Goal: Communication & Community: Answer question/provide support

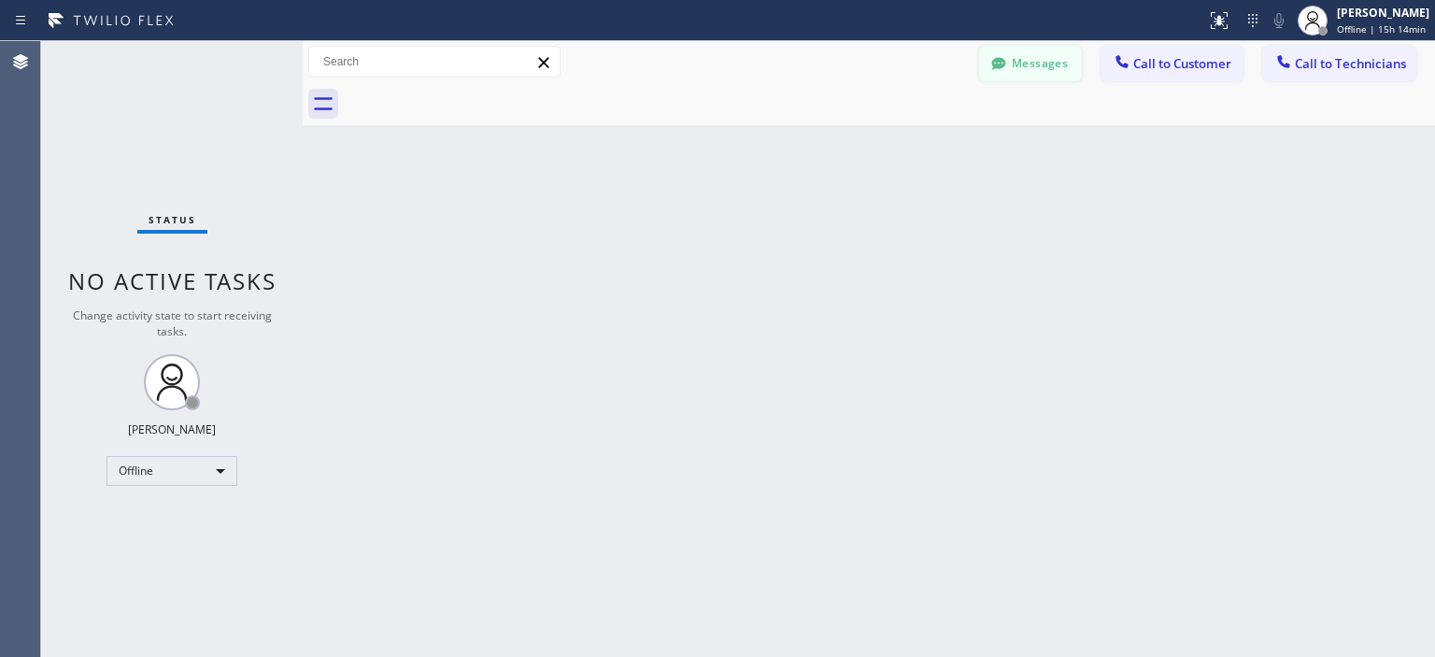
click at [1030, 69] on button "Messages" at bounding box center [1030, 64] width 103 height 36
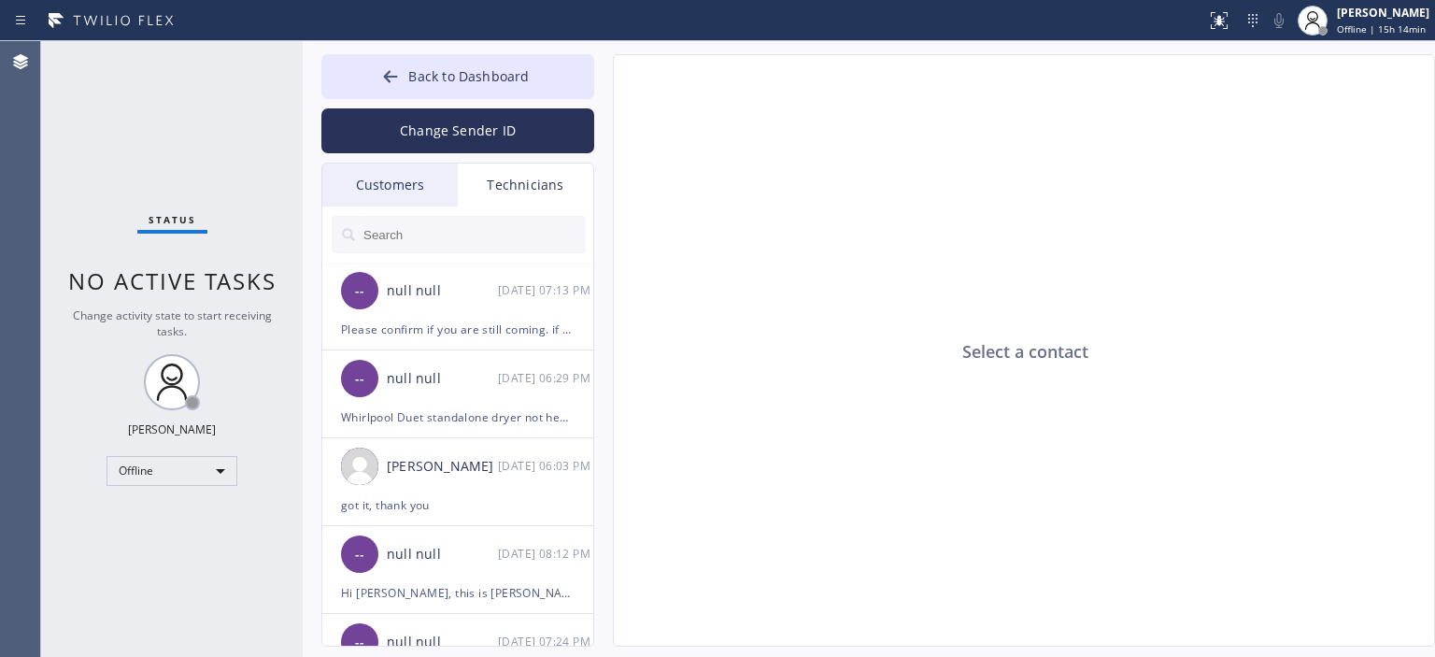
click at [404, 184] on div "Customers" at bounding box center [389, 185] width 135 height 43
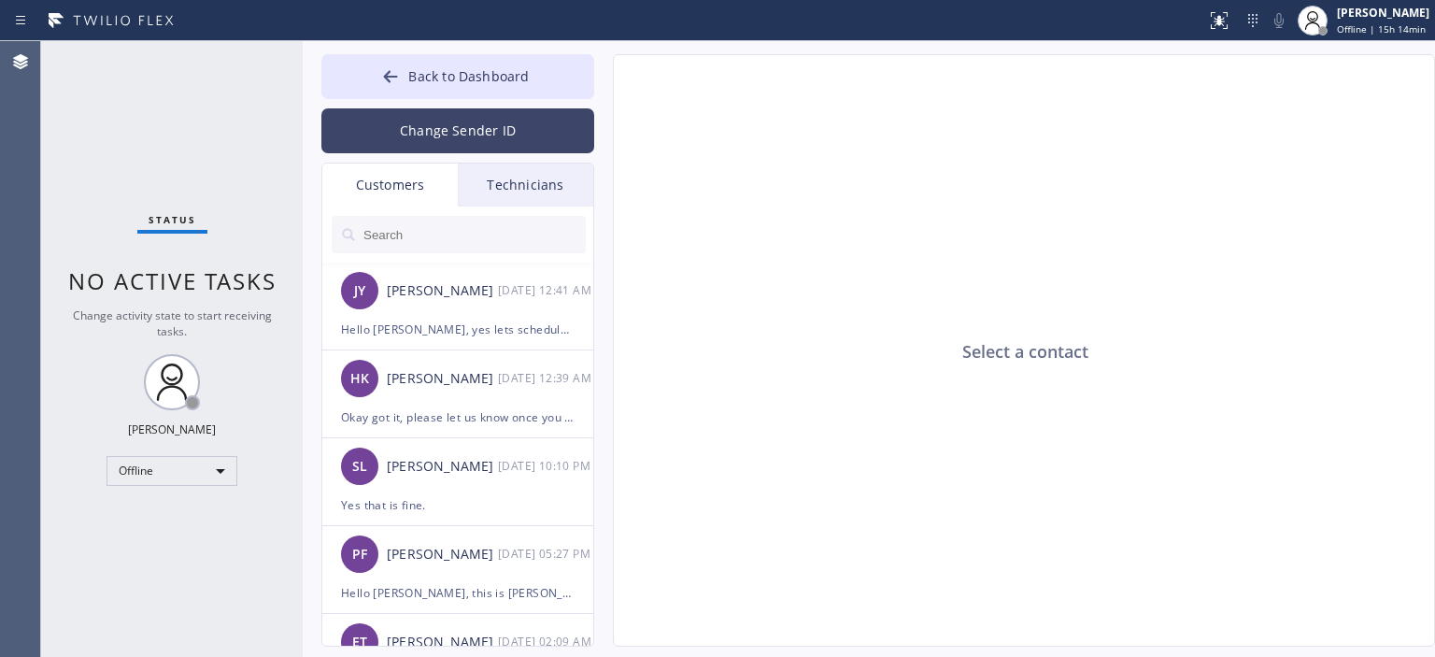
click at [455, 119] on button "Change Sender ID" at bounding box center [457, 130] width 273 height 45
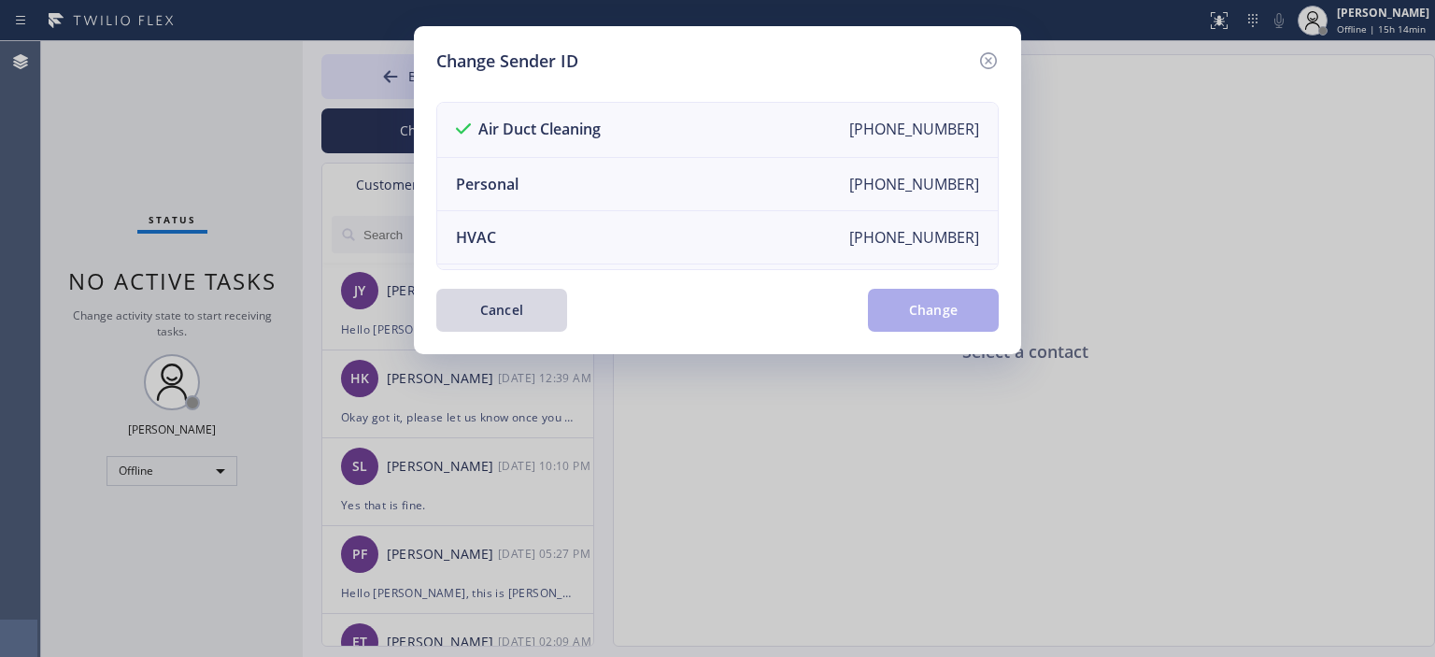
click at [1003, 58] on div "Change Sender ID Air Duct Cleaning [PHONE_NUMBER] Personal [PHONE_NUMBER] HVAC …" at bounding box center [717, 190] width 607 height 328
click at [988, 57] on icon at bounding box center [988, 61] width 22 height 22
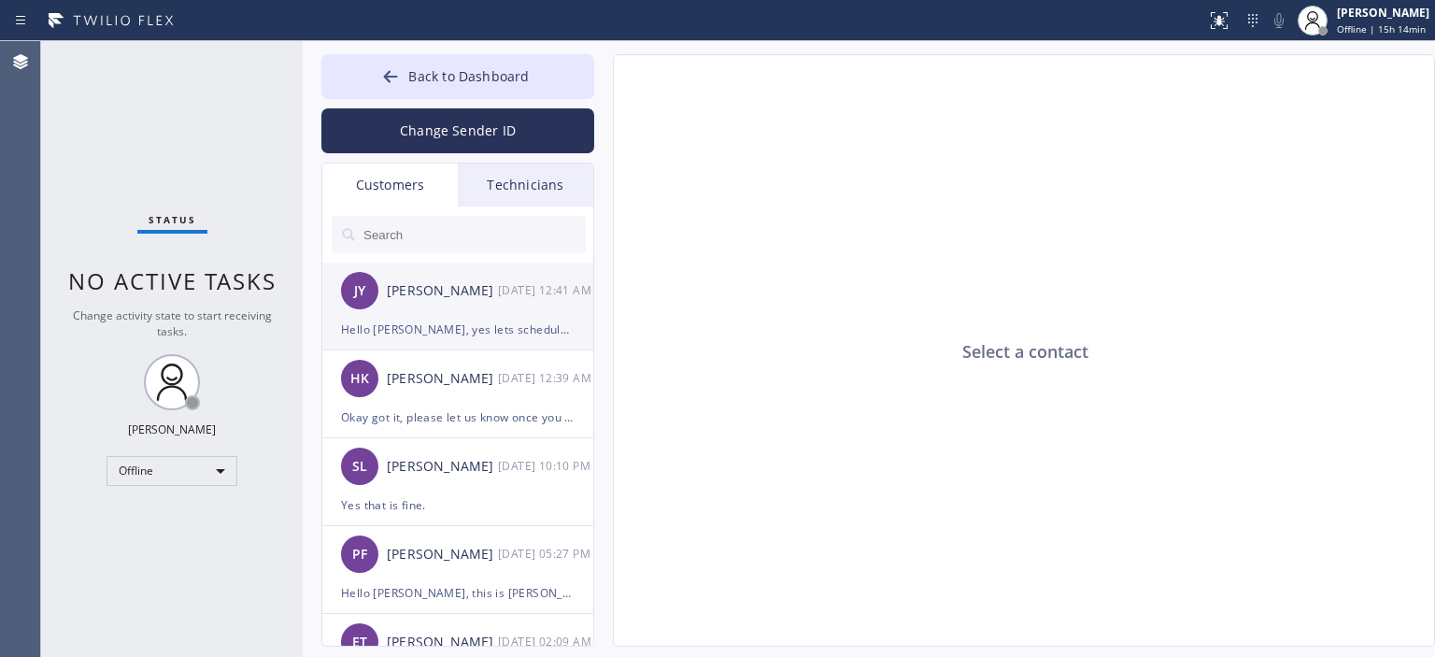
click at [437, 325] on div "Hello [PERSON_NAME], yes lets schedule it [DATE] 8-10." at bounding box center [458, 329] width 234 height 21
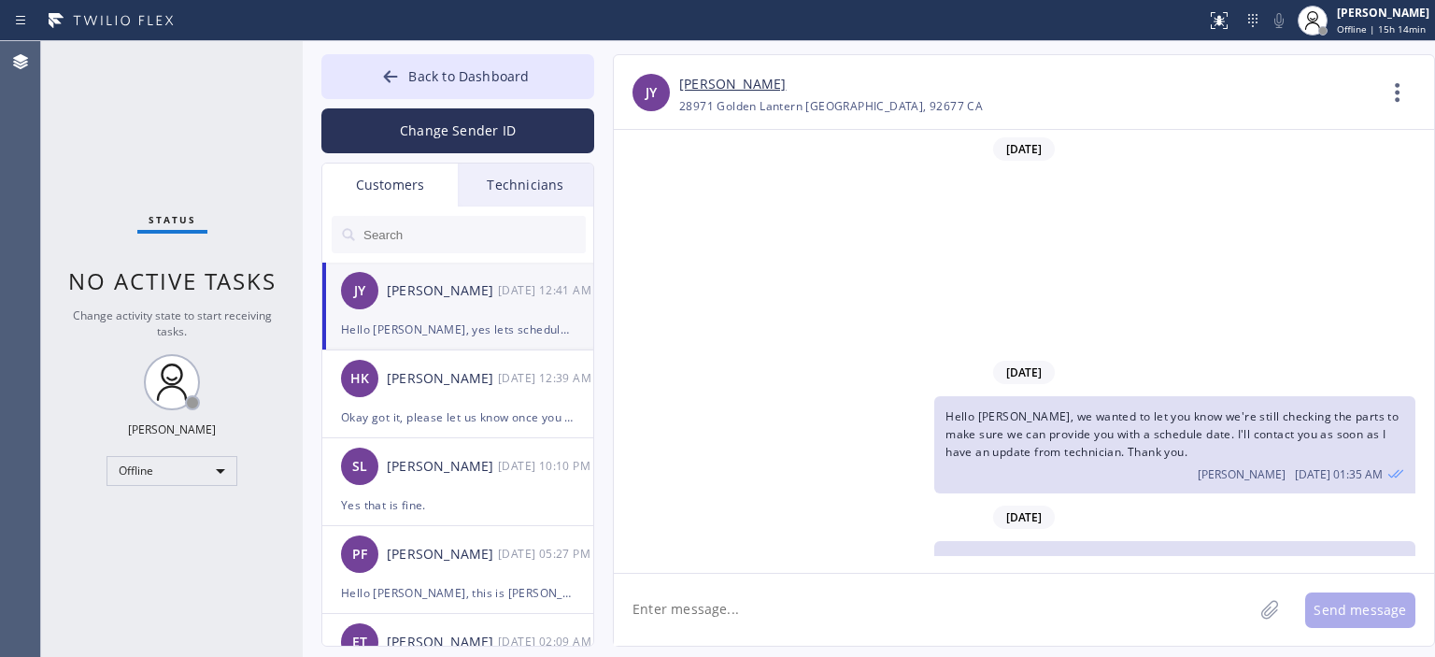
scroll to position [228, 0]
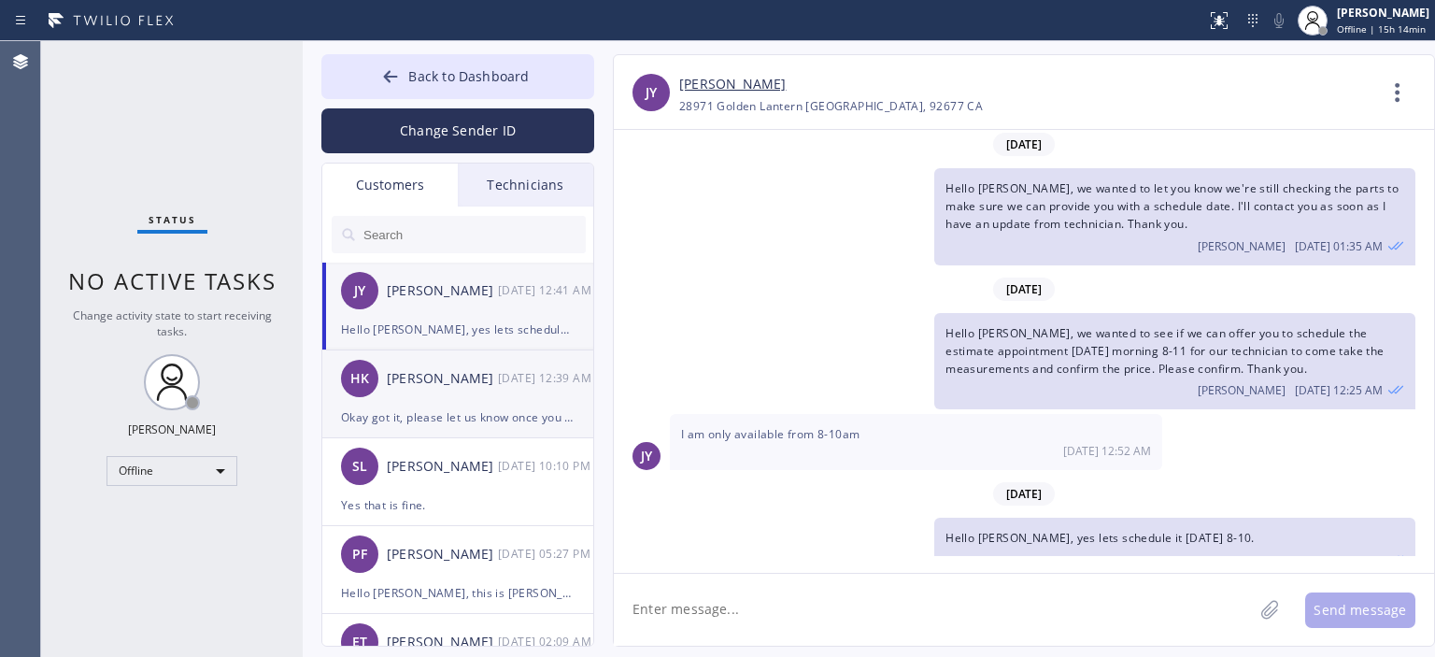
click at [537, 380] on div "[DATE] 12:39 AM" at bounding box center [546, 377] width 97 height 21
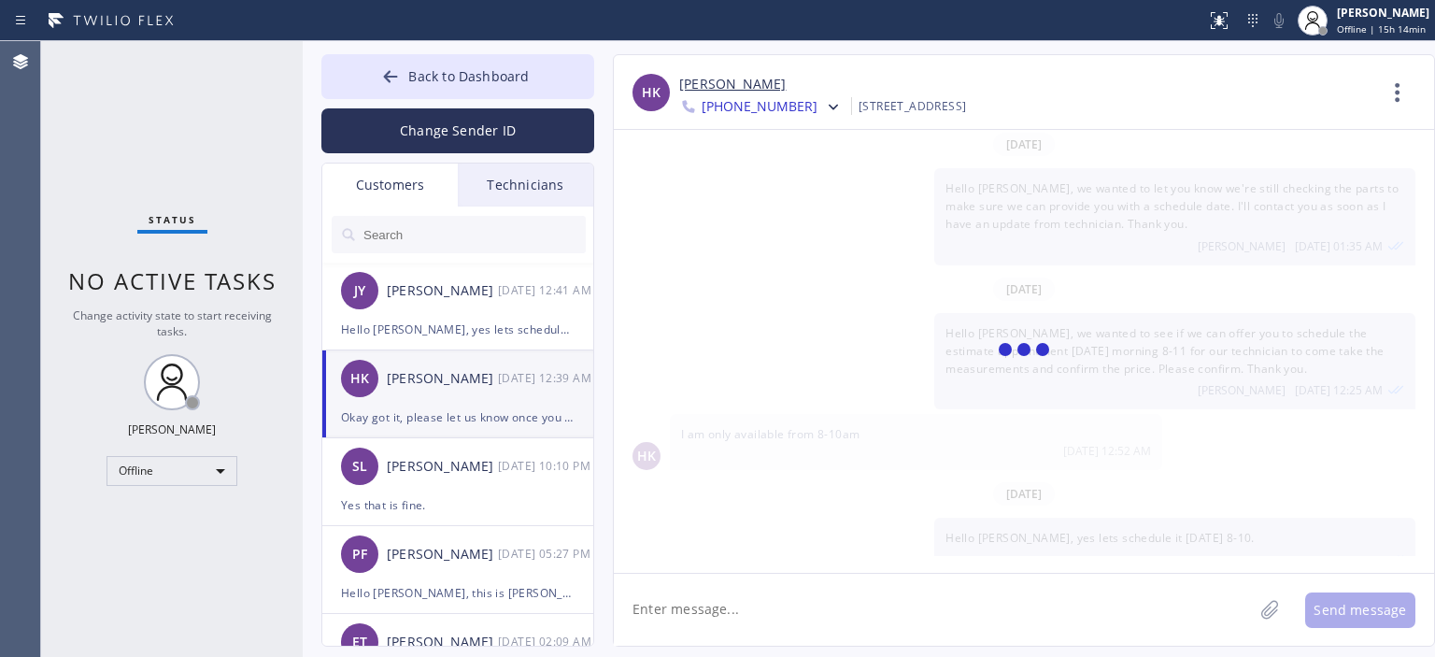
scroll to position [0, 0]
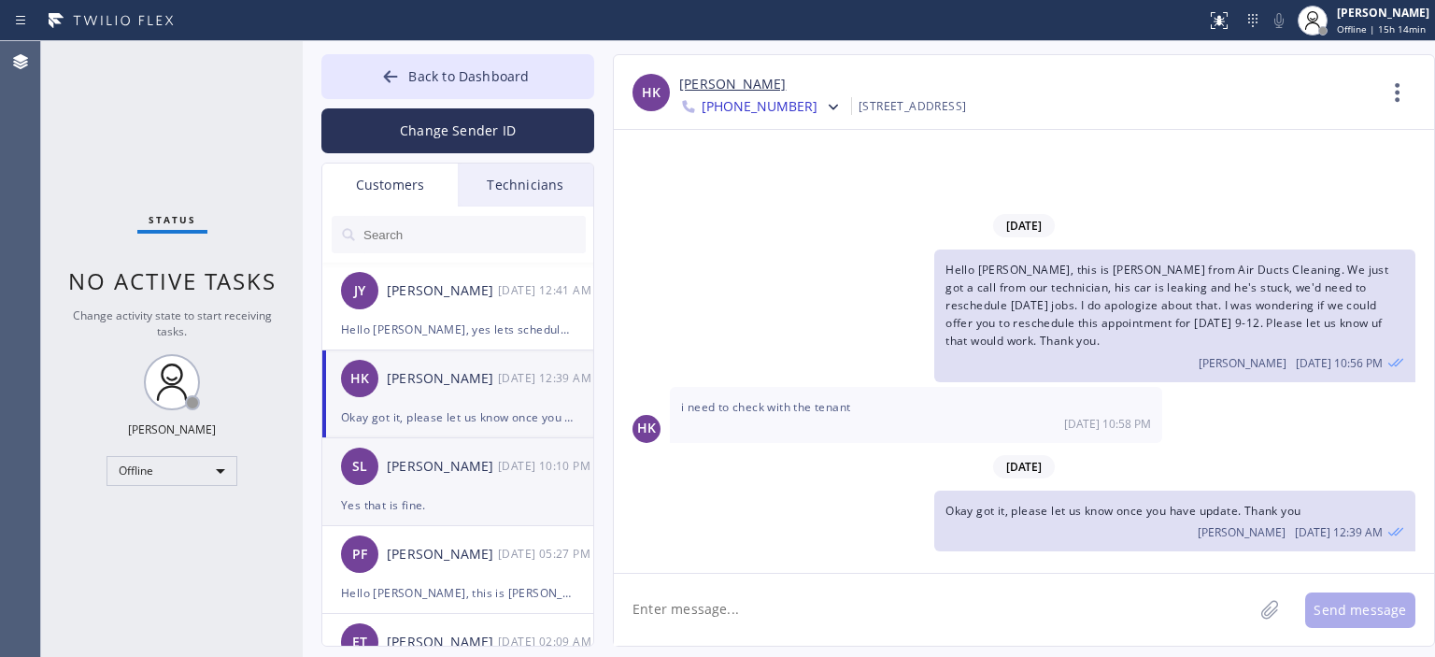
click at [485, 479] on div "SL [PERSON_NAME] [DATE] 10:10 PM" at bounding box center [458, 466] width 273 height 56
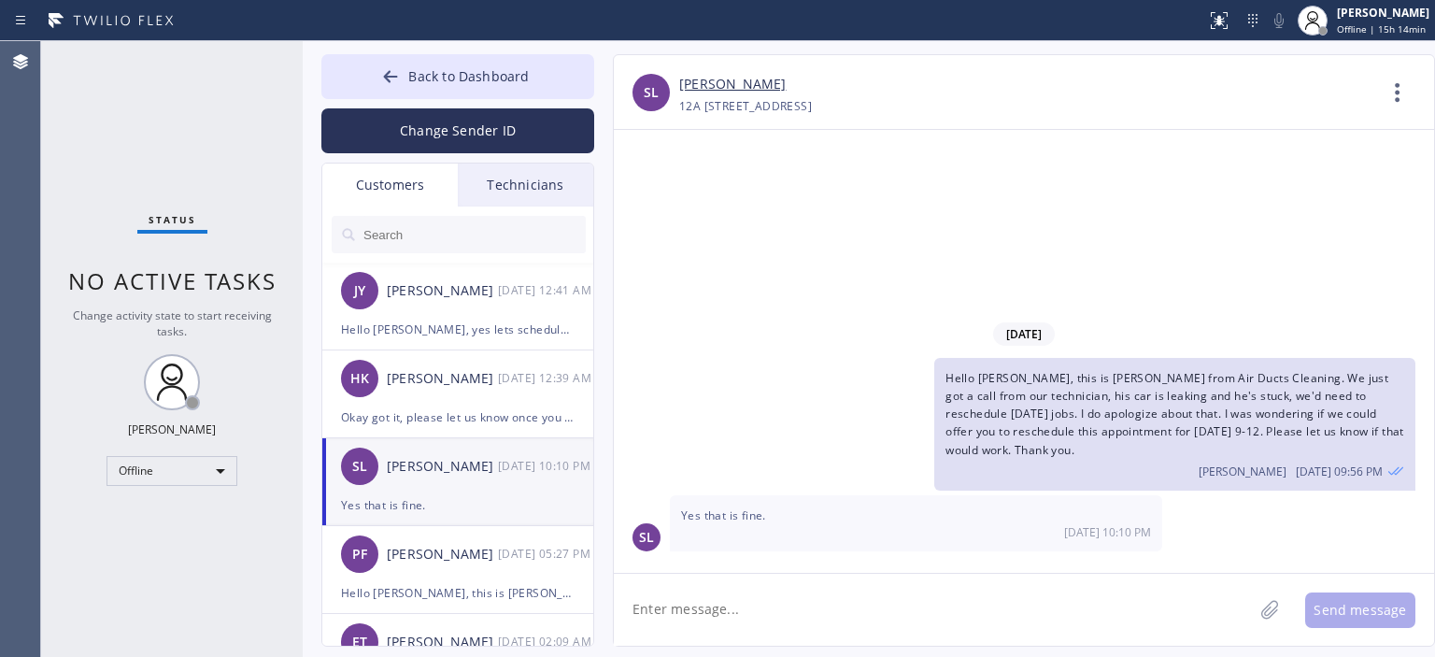
scroll to position [37, 0]
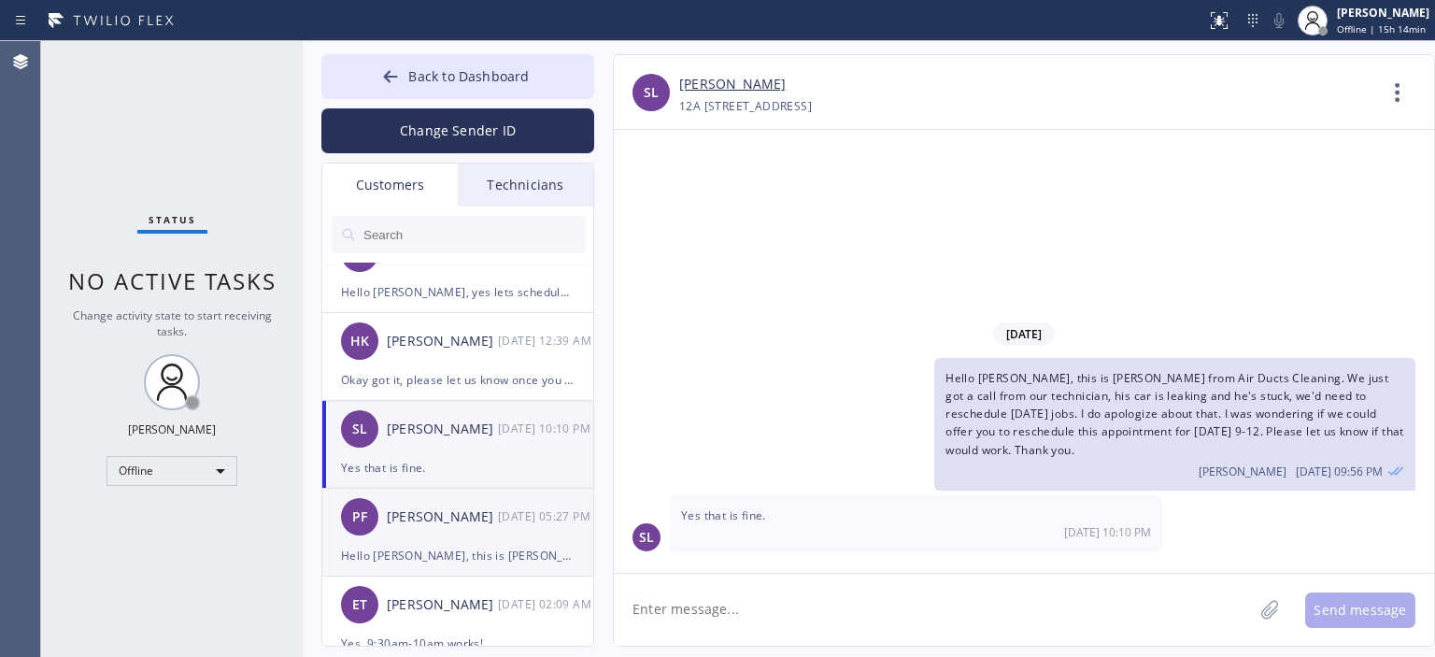
click at [473, 526] on div "[PERSON_NAME]" at bounding box center [442, 516] width 111 height 21
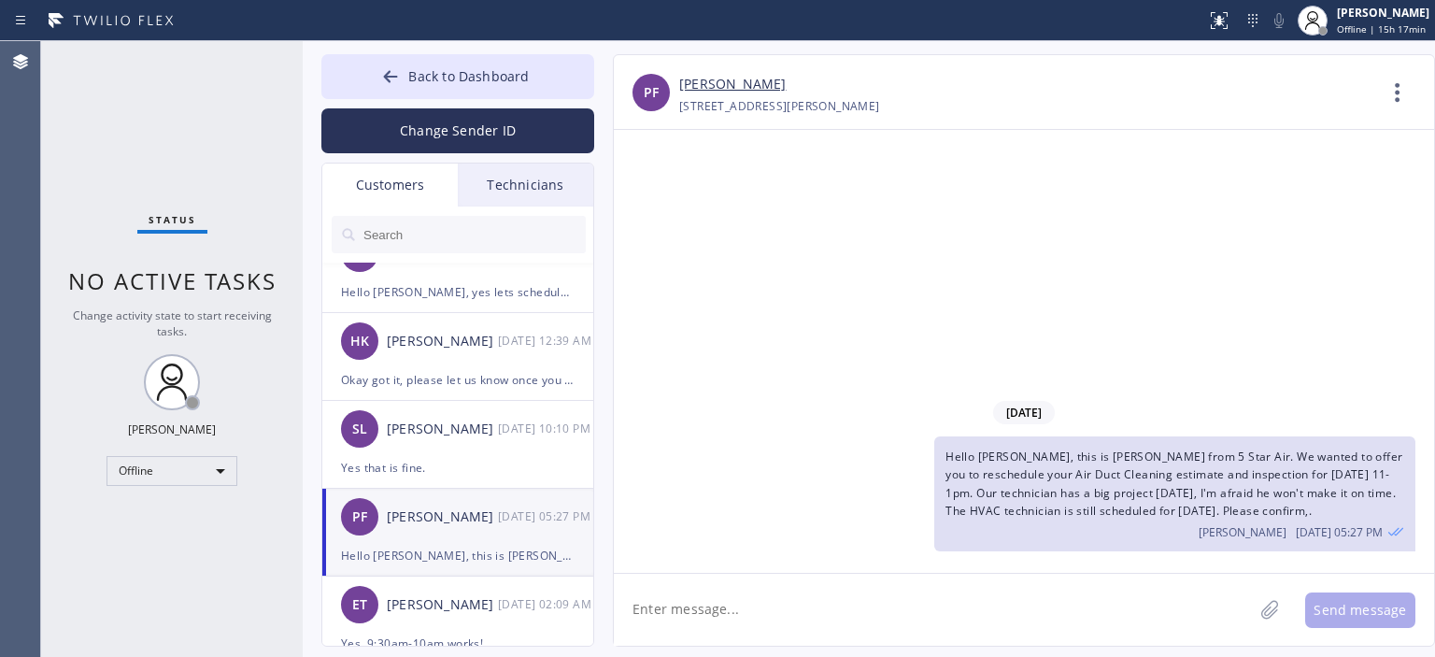
click at [716, 83] on link "[PERSON_NAME]" at bounding box center [732, 84] width 107 height 21
